Goal: Task Accomplishment & Management: Manage account settings

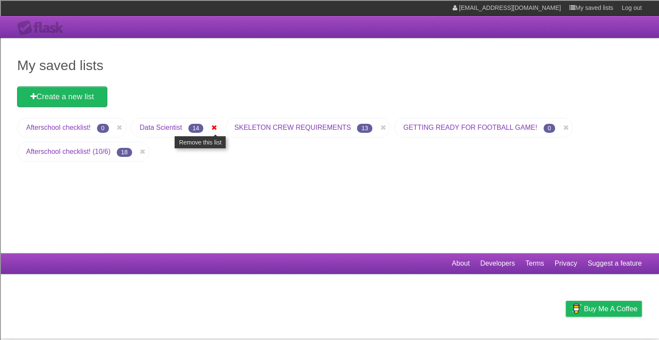
click at [214, 127] on icon at bounding box center [214, 127] width 9 height 10
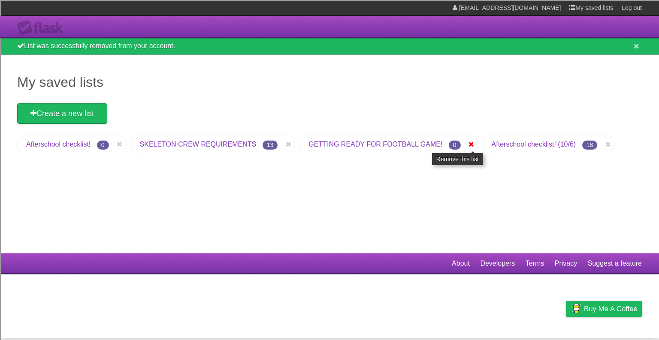
click at [473, 144] on icon at bounding box center [471, 144] width 9 height 10
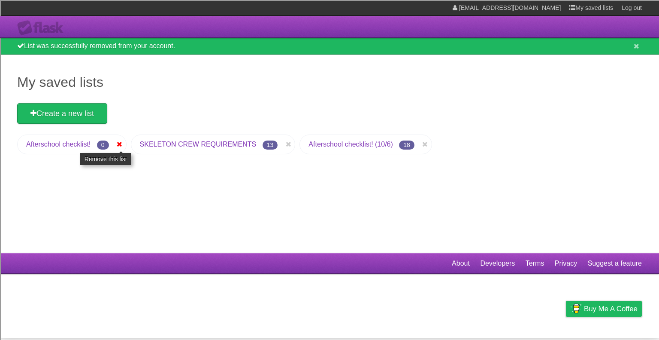
click at [121, 144] on icon at bounding box center [119, 144] width 9 height 10
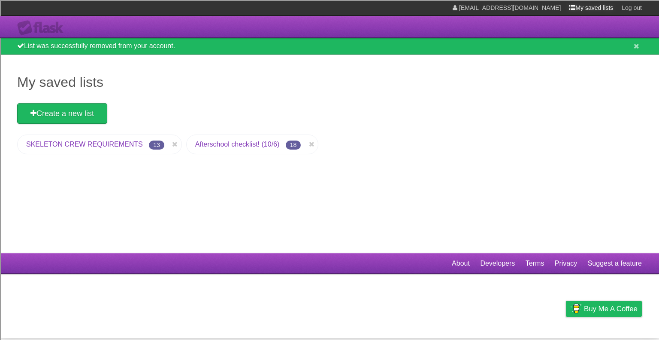
click at [576, 6] on link "My saved lists" at bounding box center [592, 7] width 44 height 15
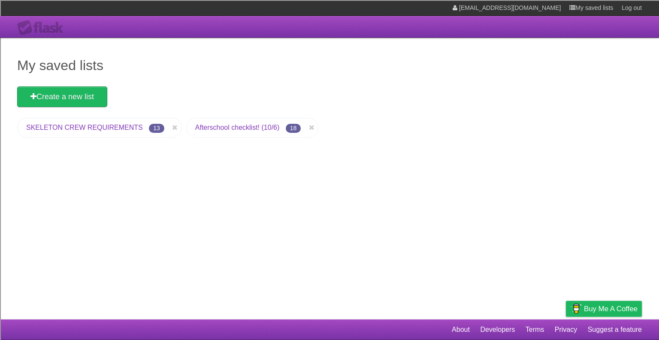
click at [229, 125] on link "Afterschool checklist! (10/6)" at bounding box center [237, 127] width 85 height 7
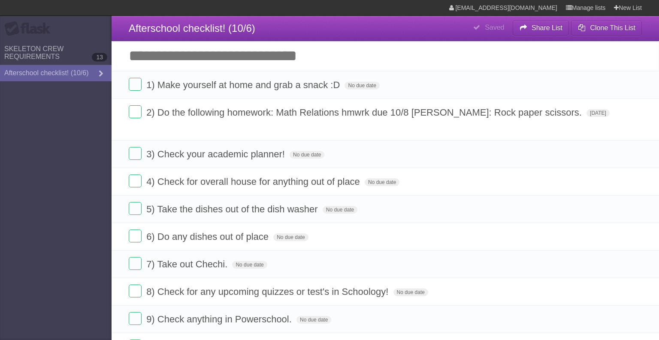
type span "[DATE]"
